Goal: Transaction & Acquisition: Subscribe to service/newsletter

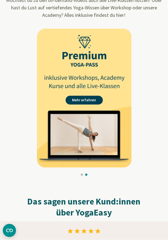
scroll to position [604, 0]
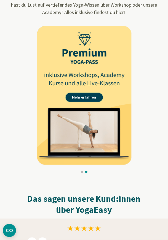
click at [93, 97] on link "Mehr erfahren" at bounding box center [84, 97] width 37 height 9
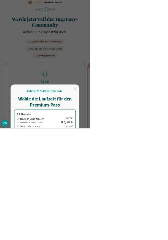
click at [167, 240] on div at bounding box center [84, 120] width 168 height 240
